Goal: Check status: Check status

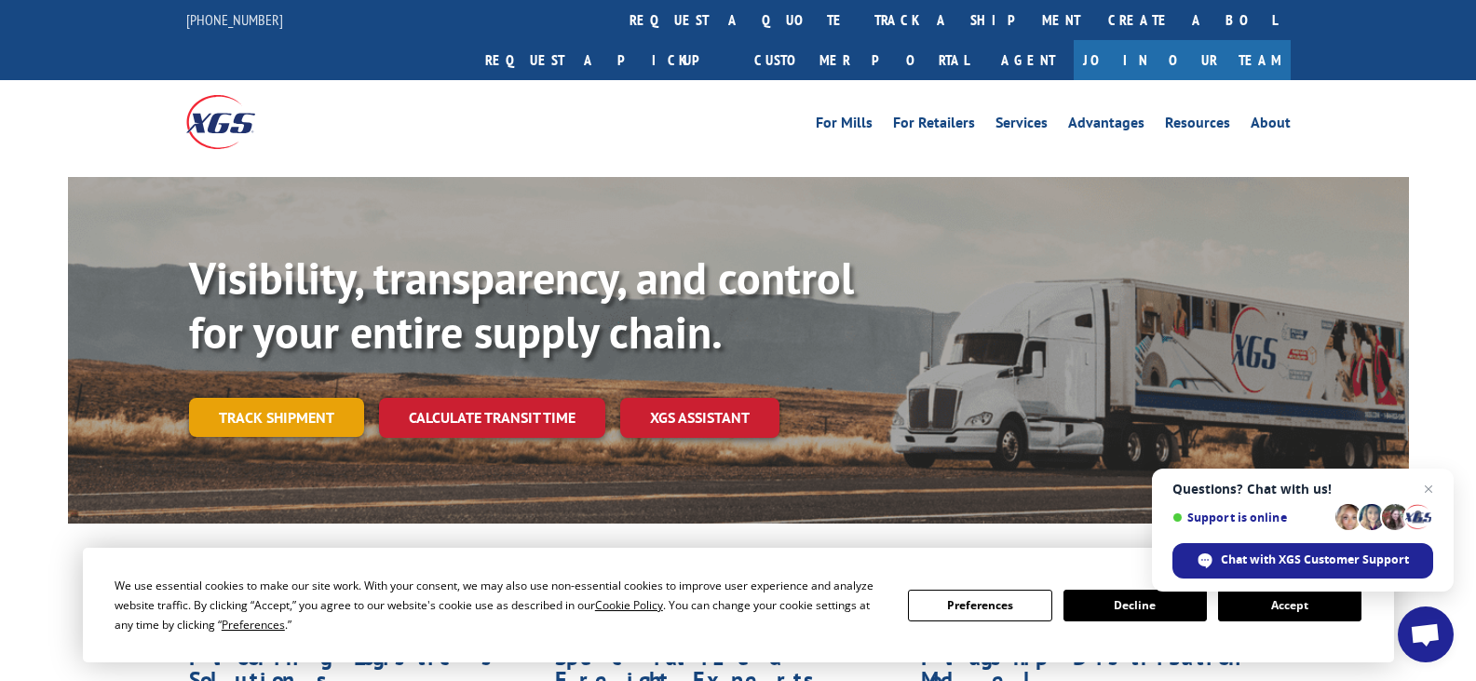
click at [271, 398] on link "Track shipment" at bounding box center [276, 417] width 175 height 39
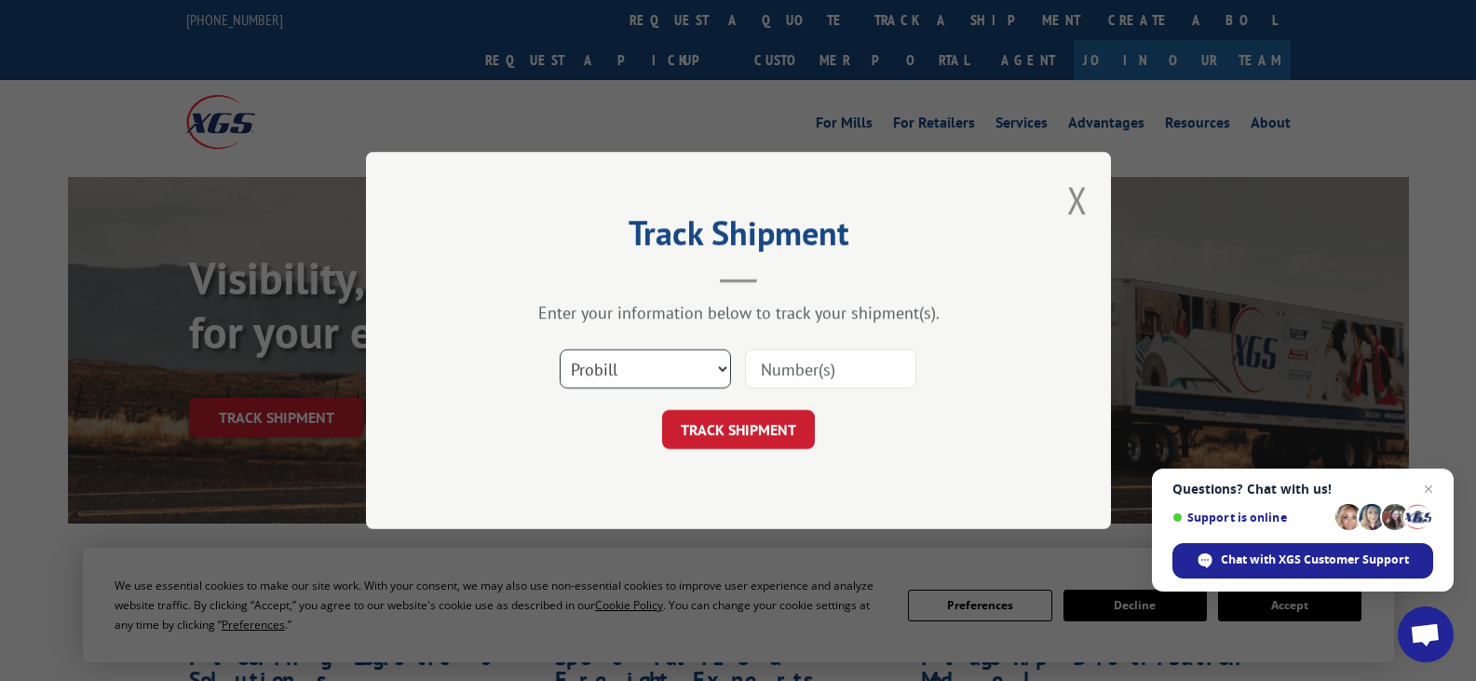
click at [690, 365] on select "Select category... Probill BOL PO" at bounding box center [645, 368] width 171 height 39
click at [819, 365] on input at bounding box center [830, 368] width 171 height 39
paste input "FR40262567"
type input "FR40262567"
click at [724, 435] on button "TRACK SHIPMENT" at bounding box center [738, 429] width 153 height 39
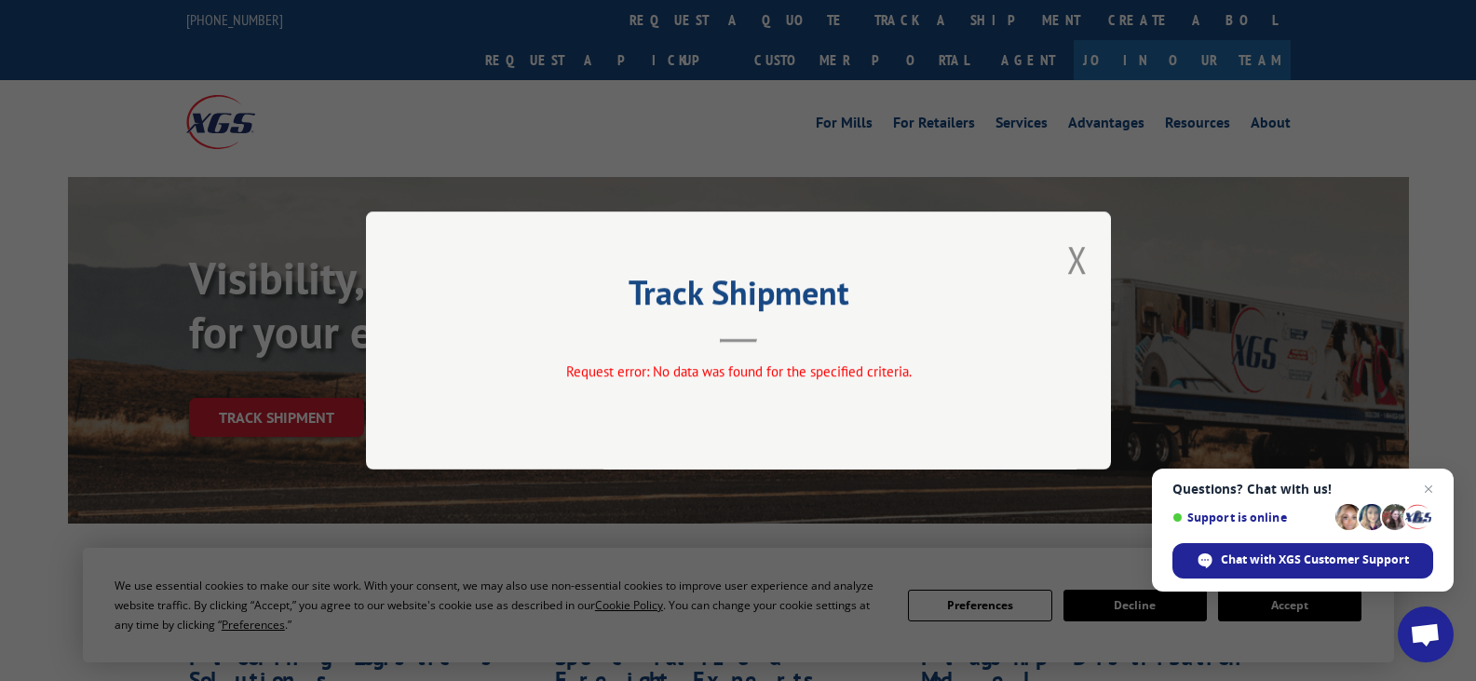
click at [729, 424] on div "Track Shipment Request error: No data was found for the specified criteria." at bounding box center [738, 340] width 745 height 258
click at [1067, 267] on button "Close modal" at bounding box center [1077, 259] width 20 height 49
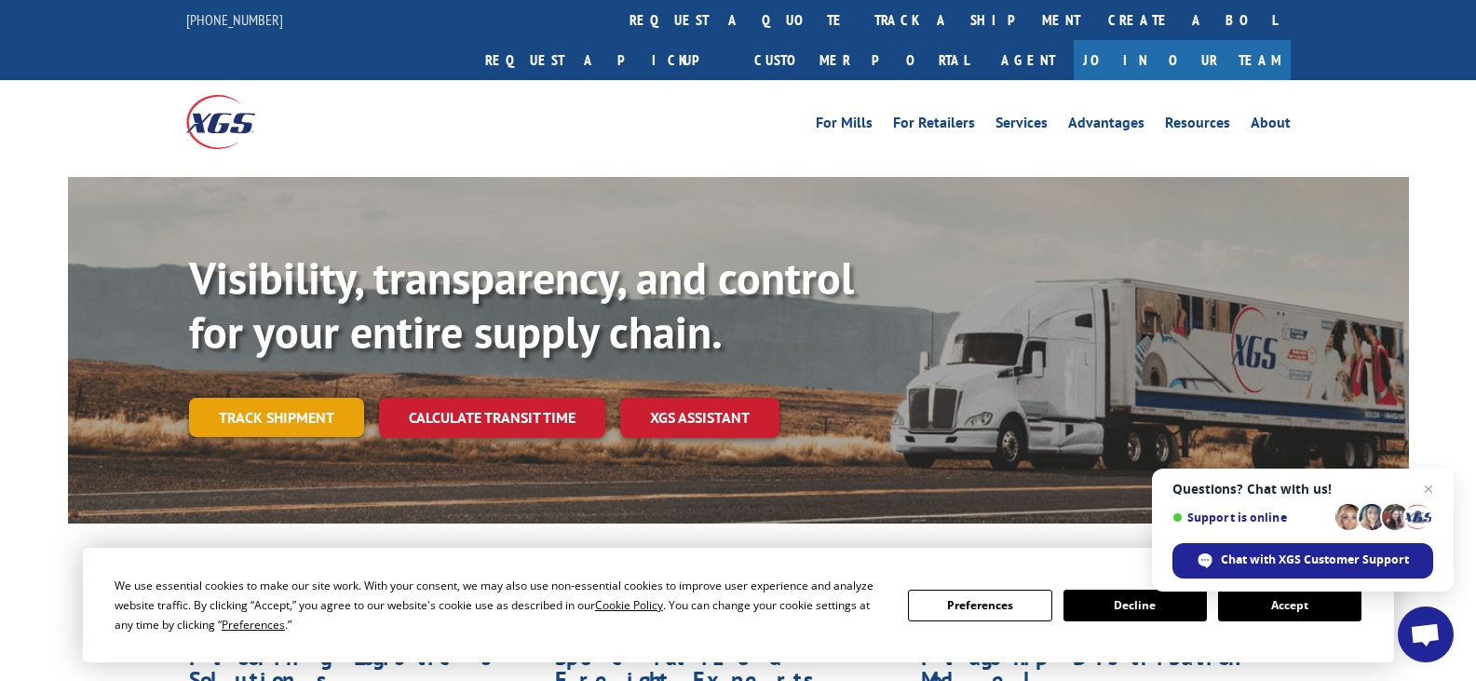
click at [212, 398] on link "Track shipment" at bounding box center [276, 417] width 175 height 39
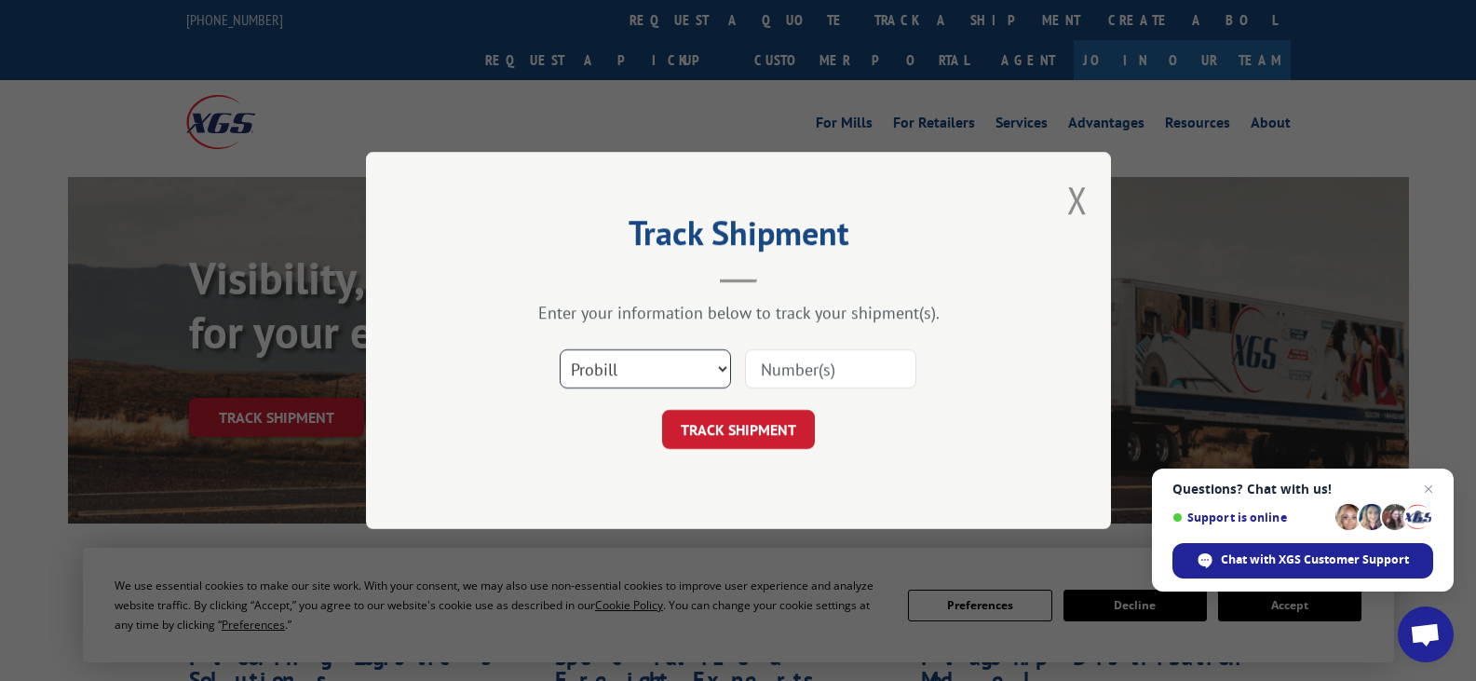
click at [676, 372] on select "Select category... Probill BOL PO" at bounding box center [645, 368] width 171 height 39
select select "po"
click at [560, 349] on select "Select category... Probill BOL PO" at bounding box center [645, 368] width 171 height 39
click at [837, 355] on input at bounding box center [830, 368] width 171 height 39
paste input "FR40262567"
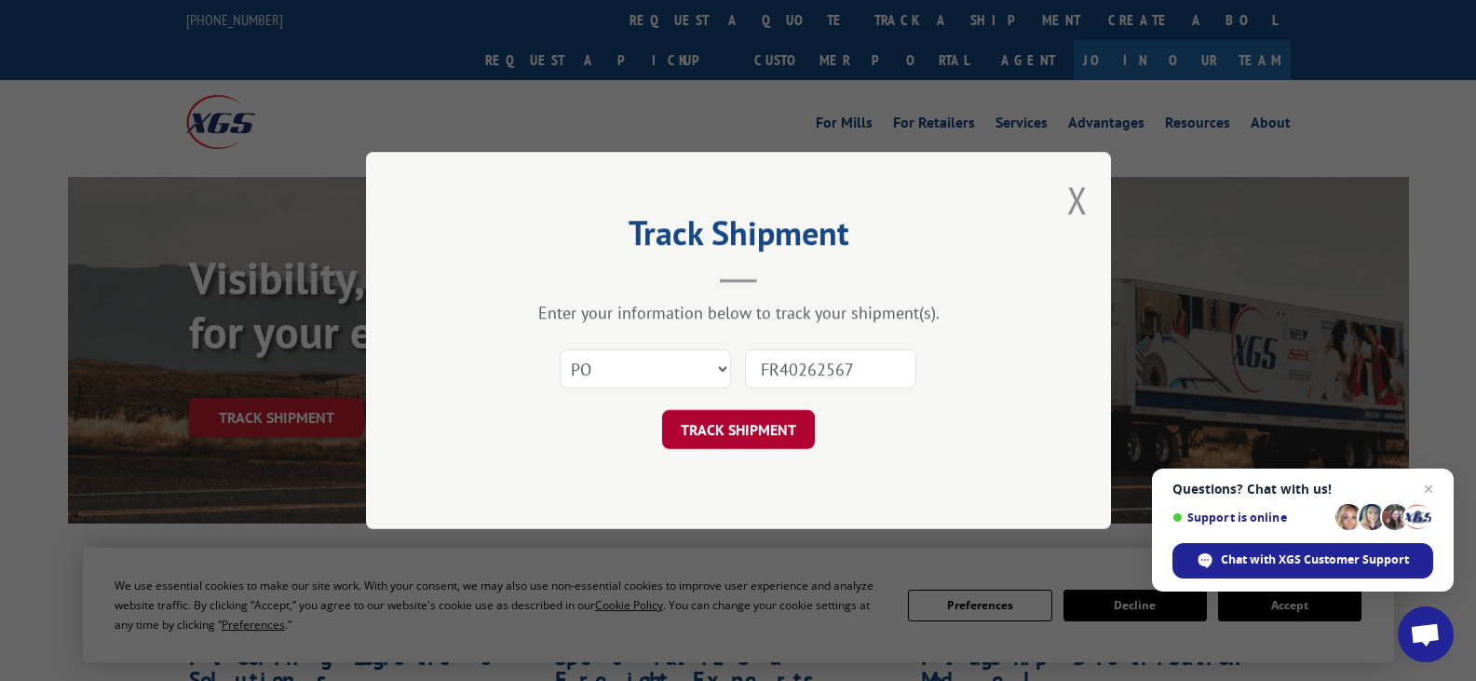
type input "FR40262567"
click at [725, 435] on button "TRACK SHIPMENT" at bounding box center [738, 429] width 153 height 39
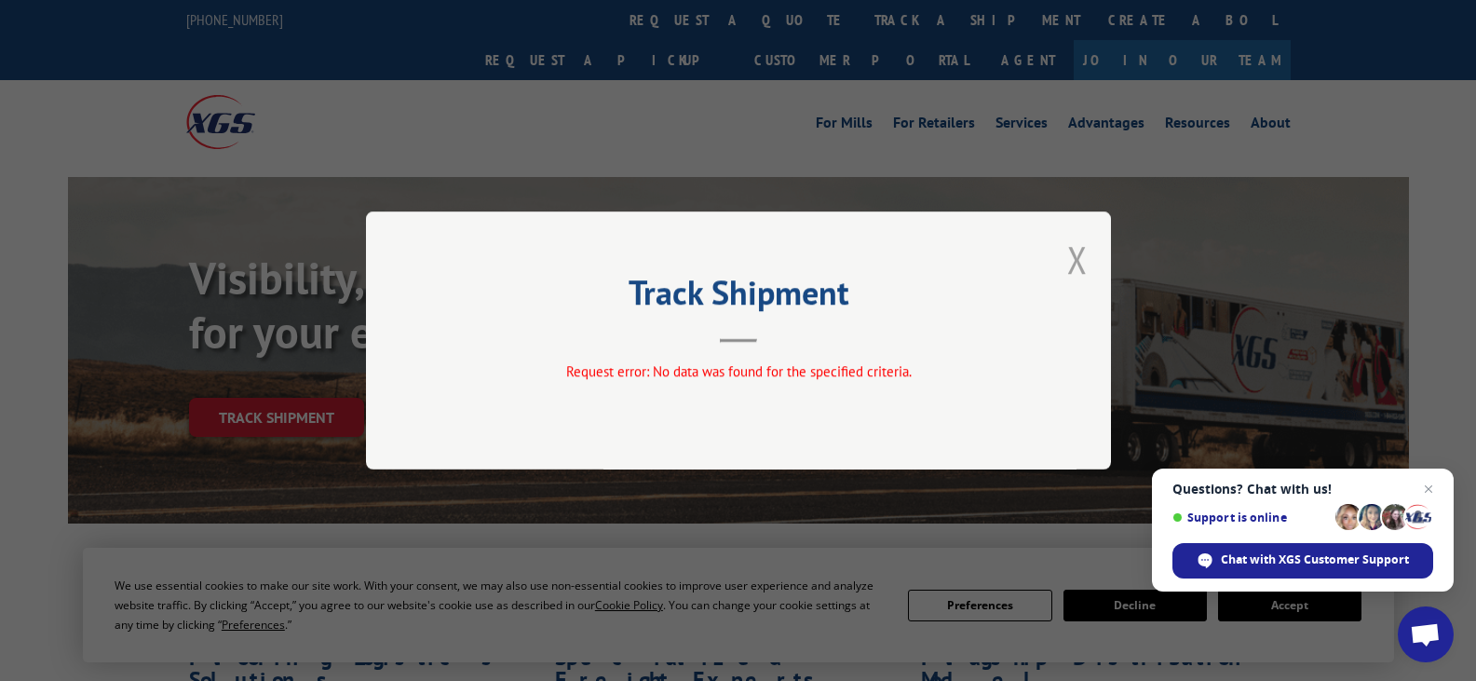
click at [1073, 257] on button "Close modal" at bounding box center [1077, 259] width 20 height 49
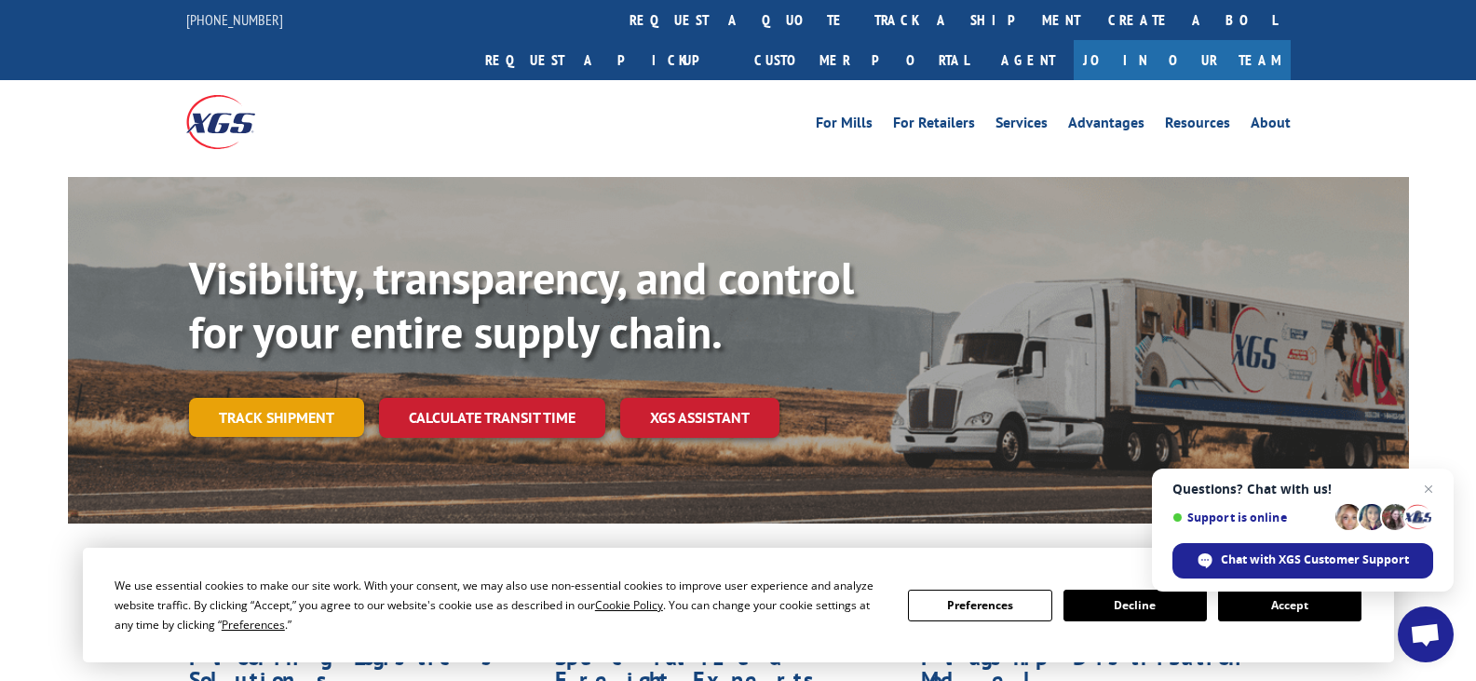
click at [291, 398] on link "Track shipment" at bounding box center [276, 417] width 175 height 39
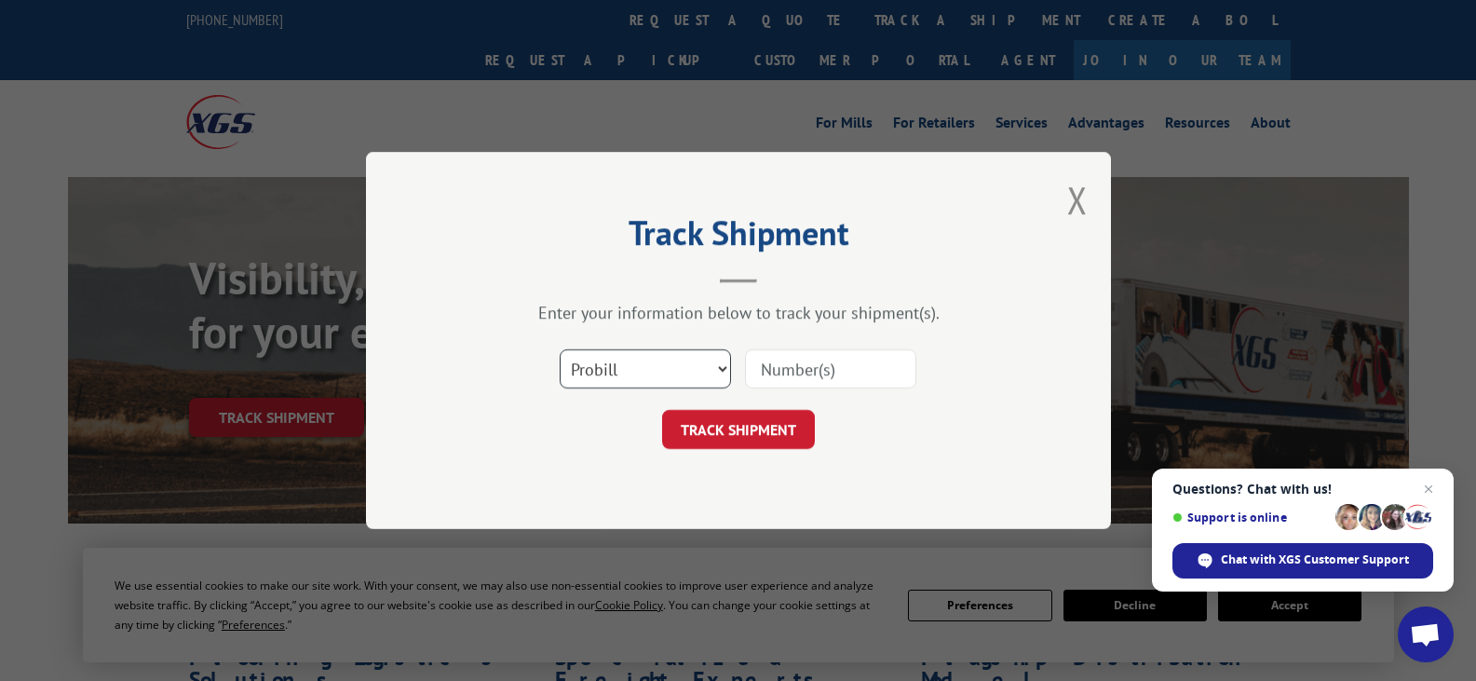
click at [688, 375] on select "Select category... Probill BOL PO" at bounding box center [645, 368] width 171 height 39
select select "bol"
click at [560, 349] on select "Select category... Probill BOL PO" at bounding box center [645, 368] width 171 height 39
click at [800, 376] on input at bounding box center [830, 368] width 171 height 39
paste input "FR40262567"
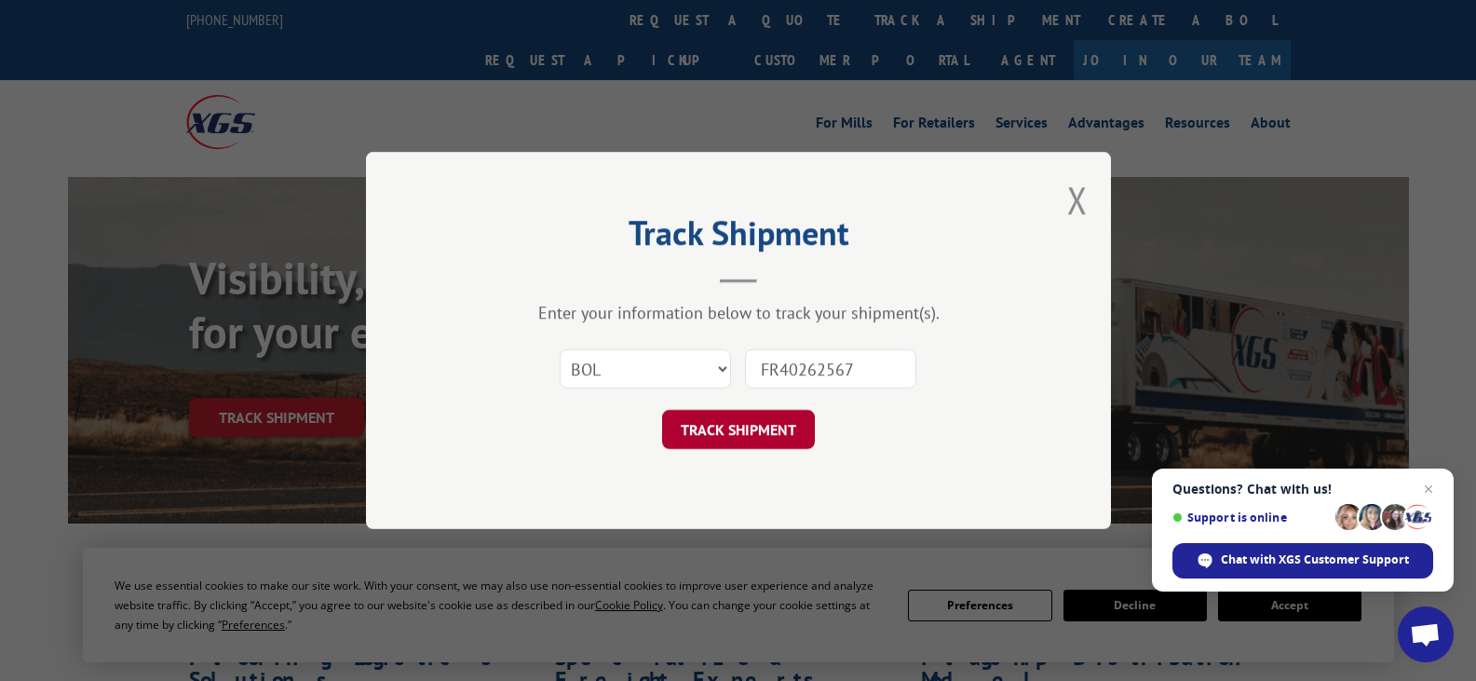
type input "FR40262567"
click at [717, 445] on button "TRACK SHIPMENT" at bounding box center [738, 429] width 153 height 39
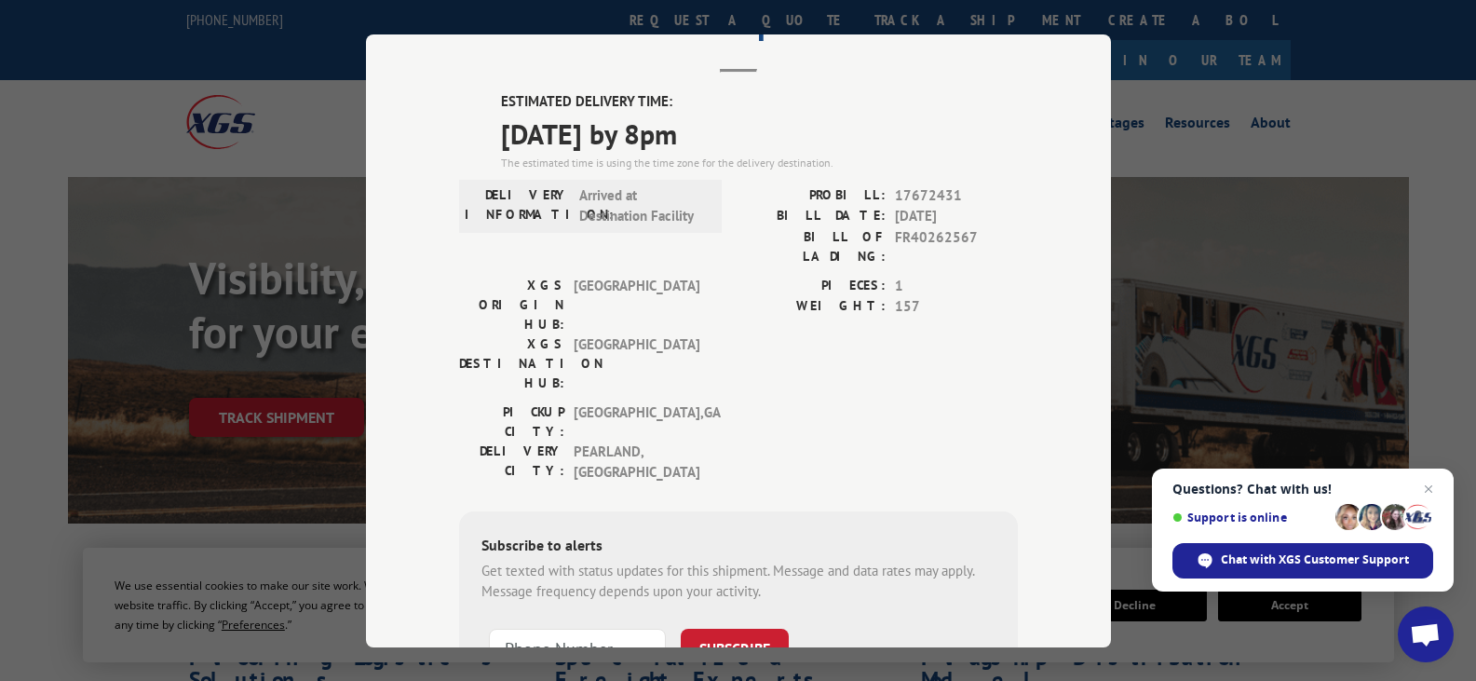
scroll to position [186, 0]
